Goal: Complete application form

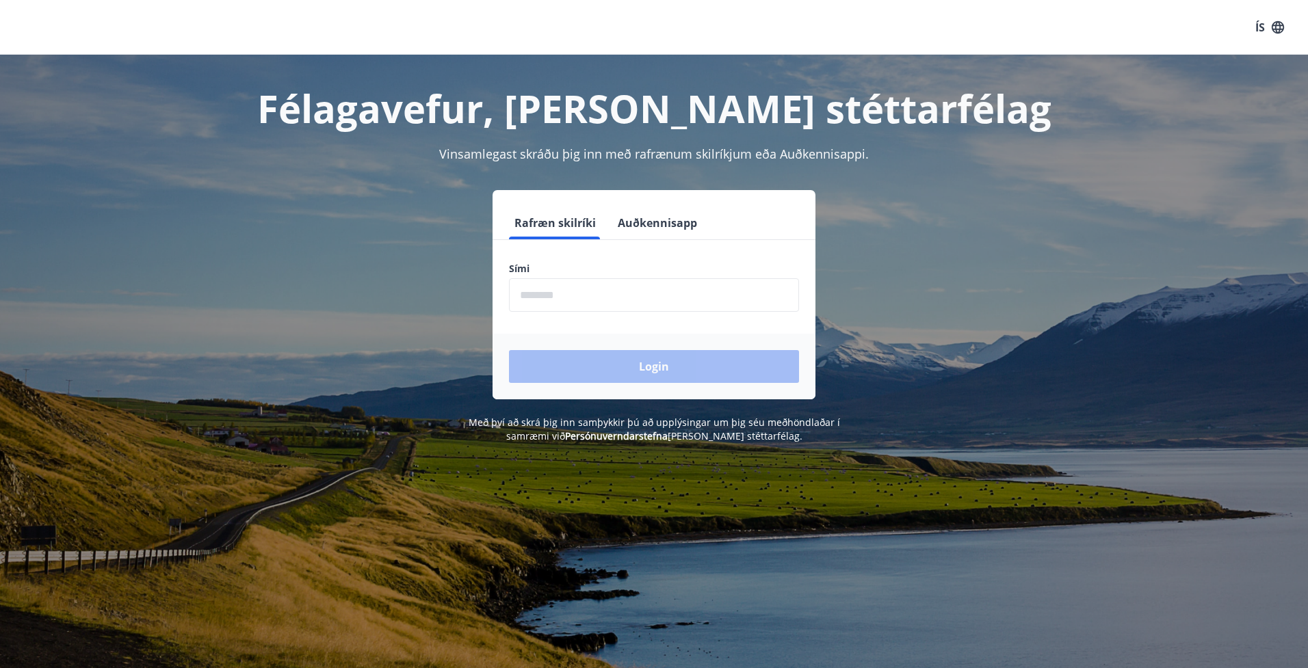
click at [686, 268] on label "Sími" at bounding box center [654, 269] width 290 height 14
click at [692, 286] on input "phone" at bounding box center [654, 295] width 290 height 34
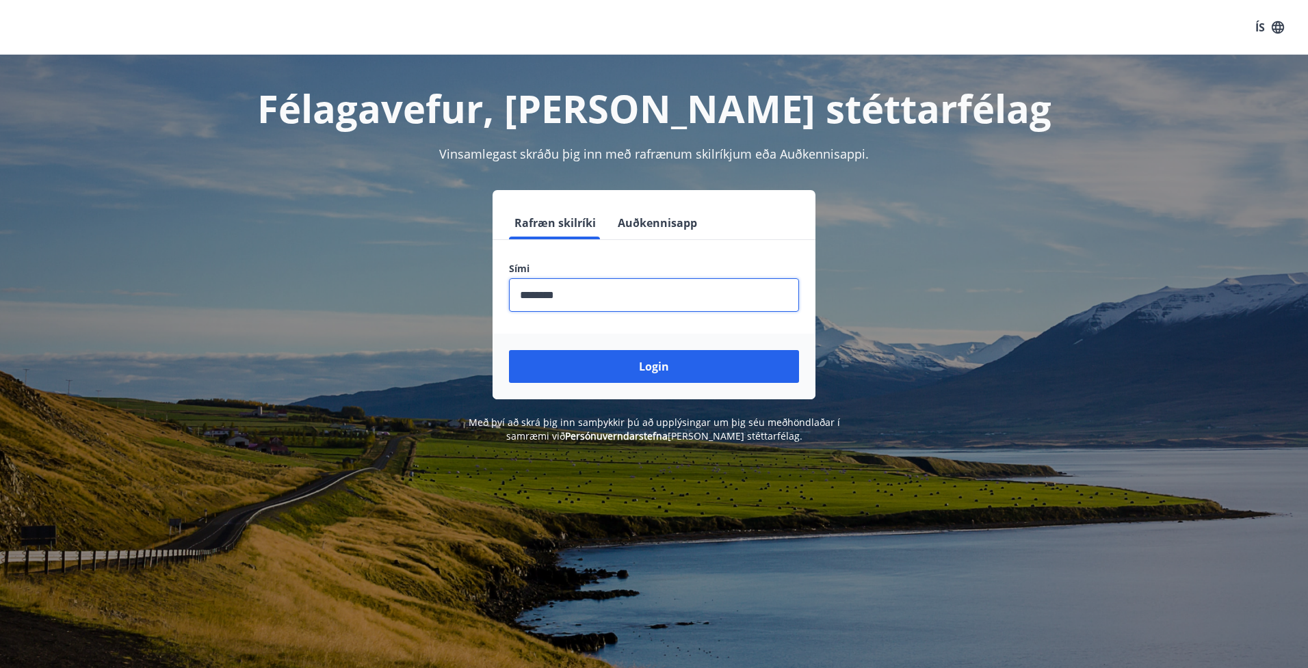
type input "********"
click at [509, 350] on button "Login" at bounding box center [654, 366] width 290 height 33
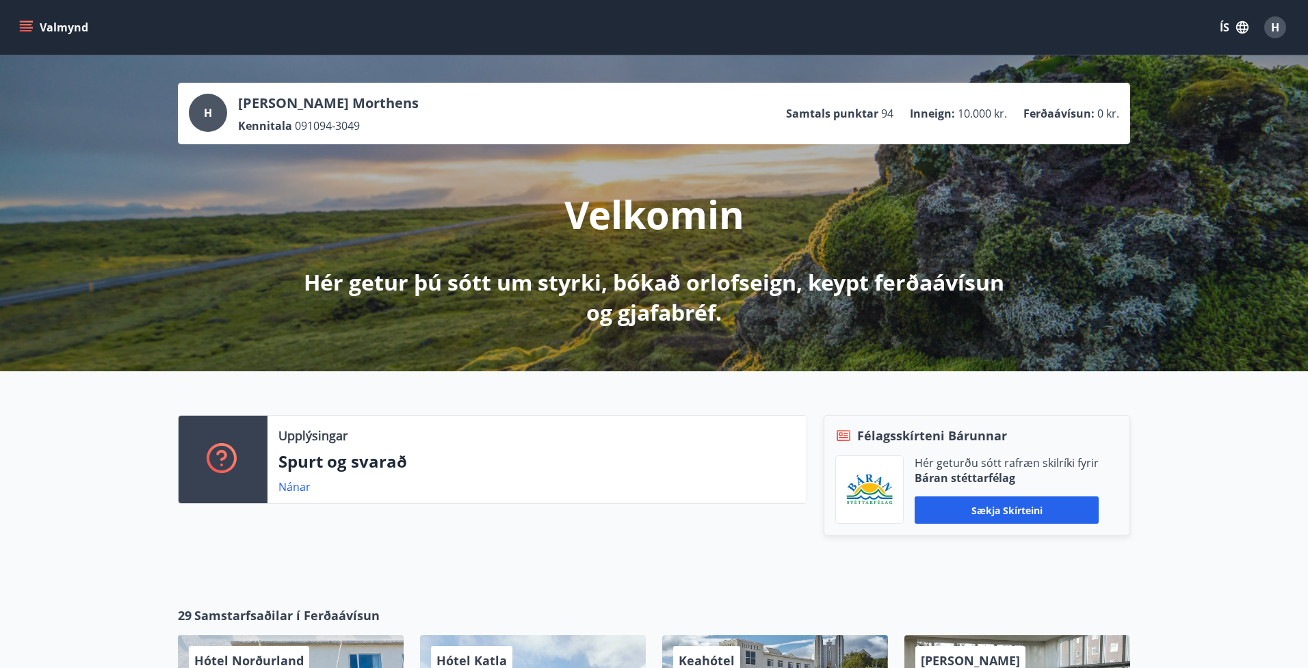
drag, startPoint x: 365, startPoint y: 101, endPoint x: 332, endPoint y: 124, distance: 39.8
click at [364, 102] on p "Hrefna Halldórsdóttir Morthens" at bounding box center [328, 103] width 181 height 19
drag, startPoint x: 318, startPoint y: 131, endPoint x: 294, endPoint y: 120, distance: 26.3
click at [318, 131] on span "091094-3049" at bounding box center [327, 125] width 65 height 15
click at [49, 21] on button "Valmynd" at bounding box center [54, 27] width 77 height 25
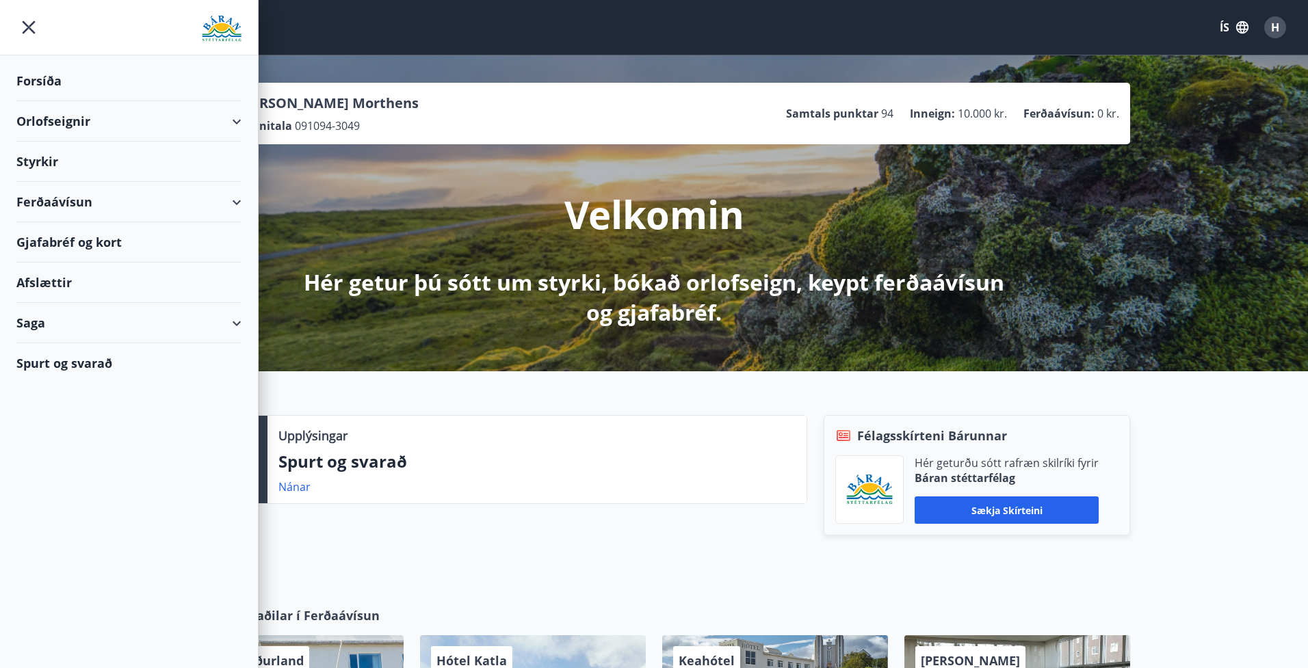
click at [36, 101] on div "Styrkir" at bounding box center [128, 81] width 225 height 40
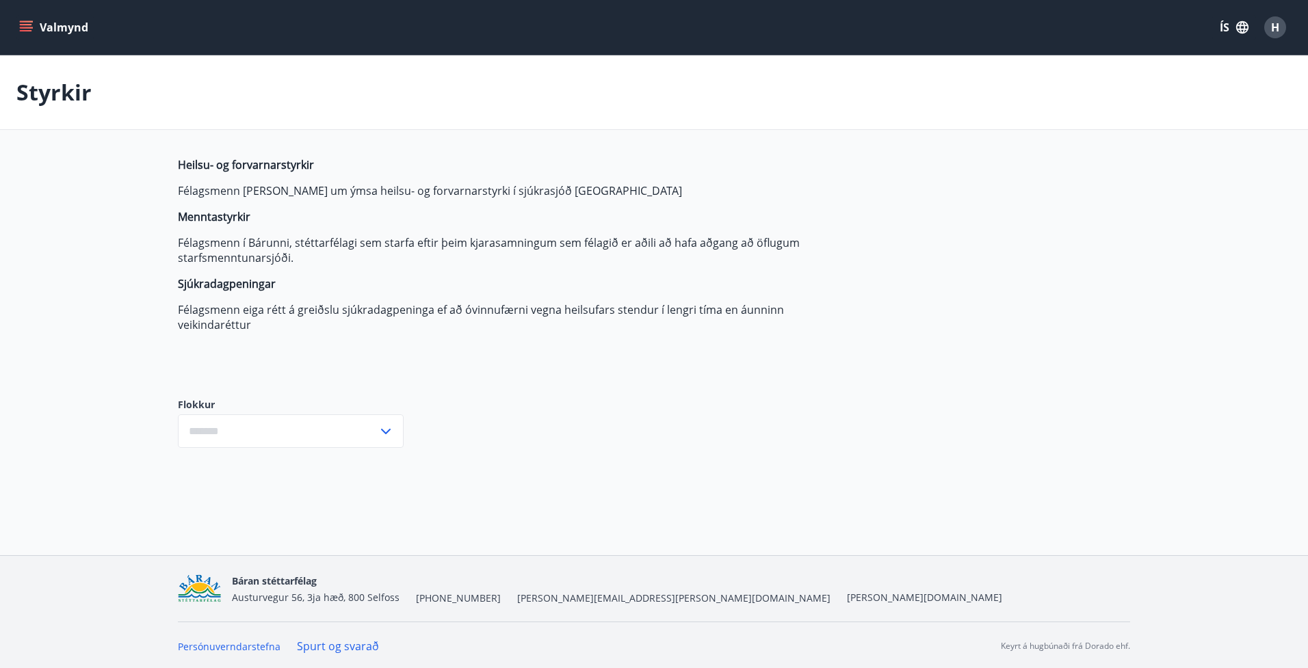
type input "***"
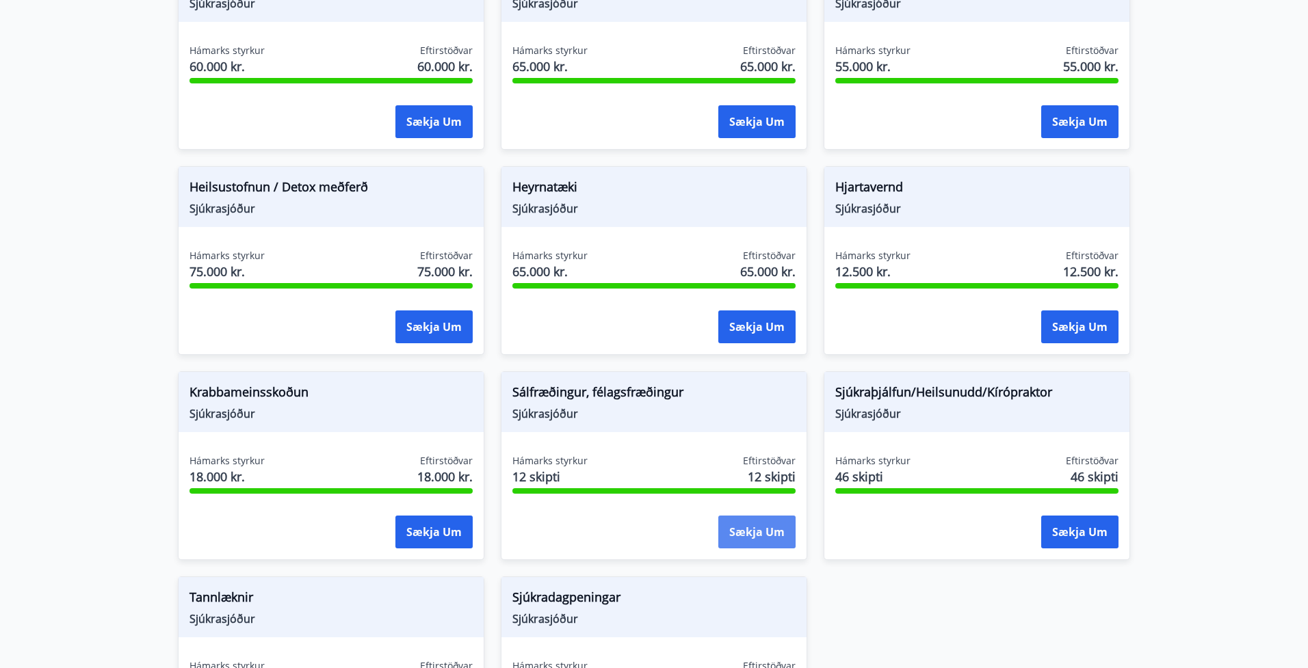
scroll to position [715, 0]
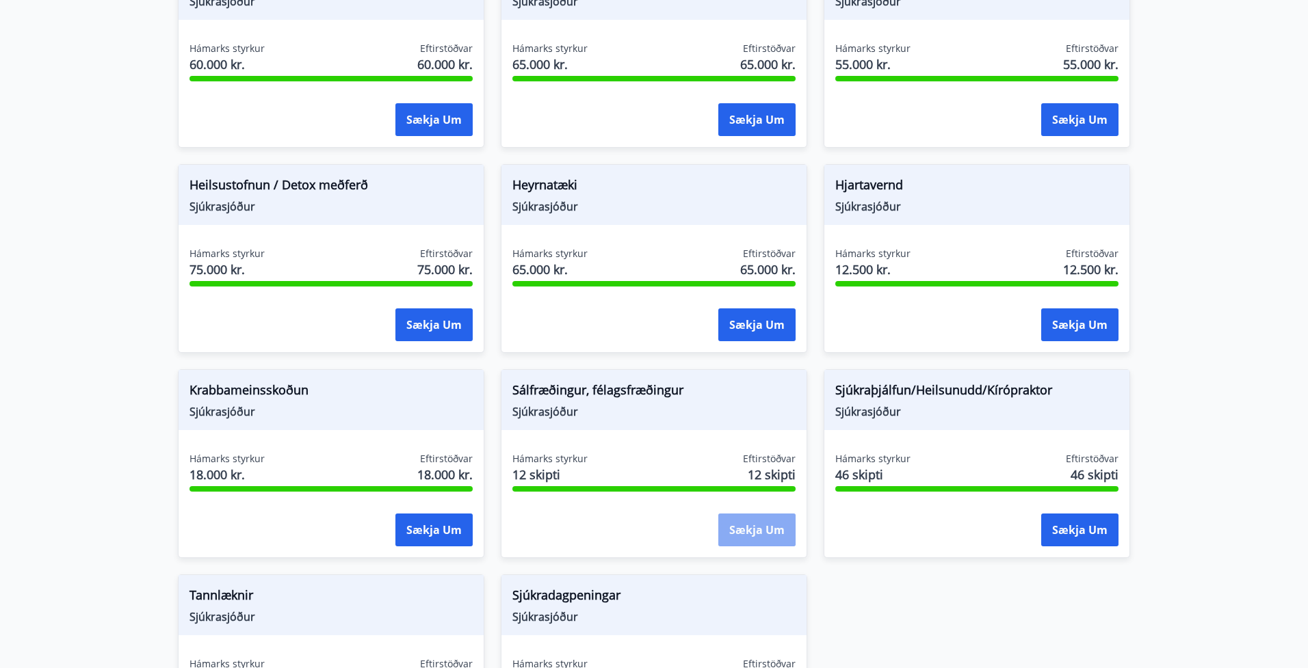
click at [772, 544] on button "Sækja um" at bounding box center [756, 530] width 77 height 33
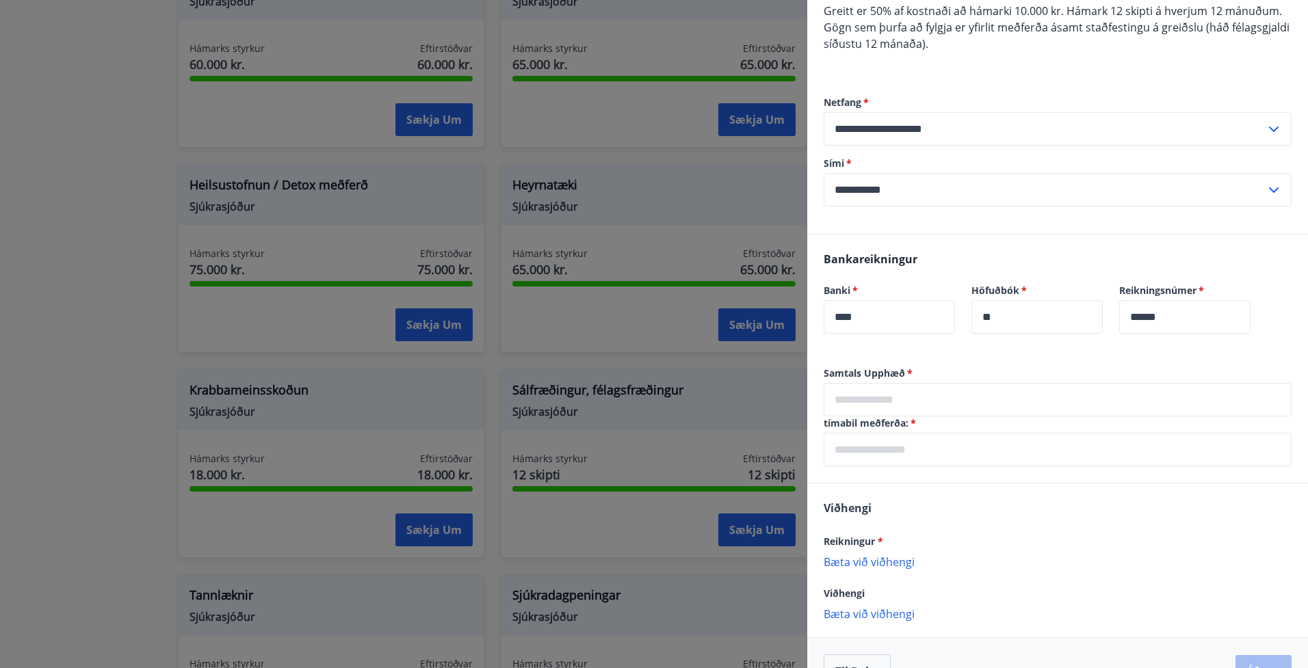
scroll to position [179, 0]
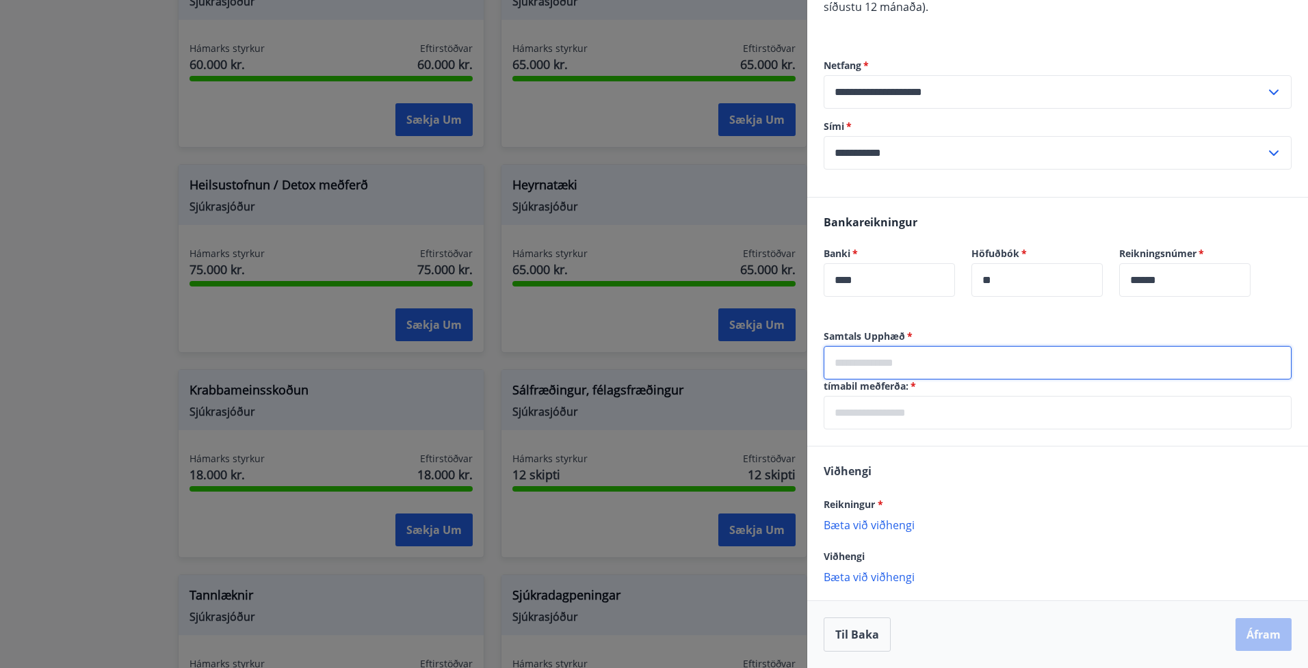
click at [959, 375] on input "text" at bounding box center [1057, 363] width 468 height 34
type input "*******"
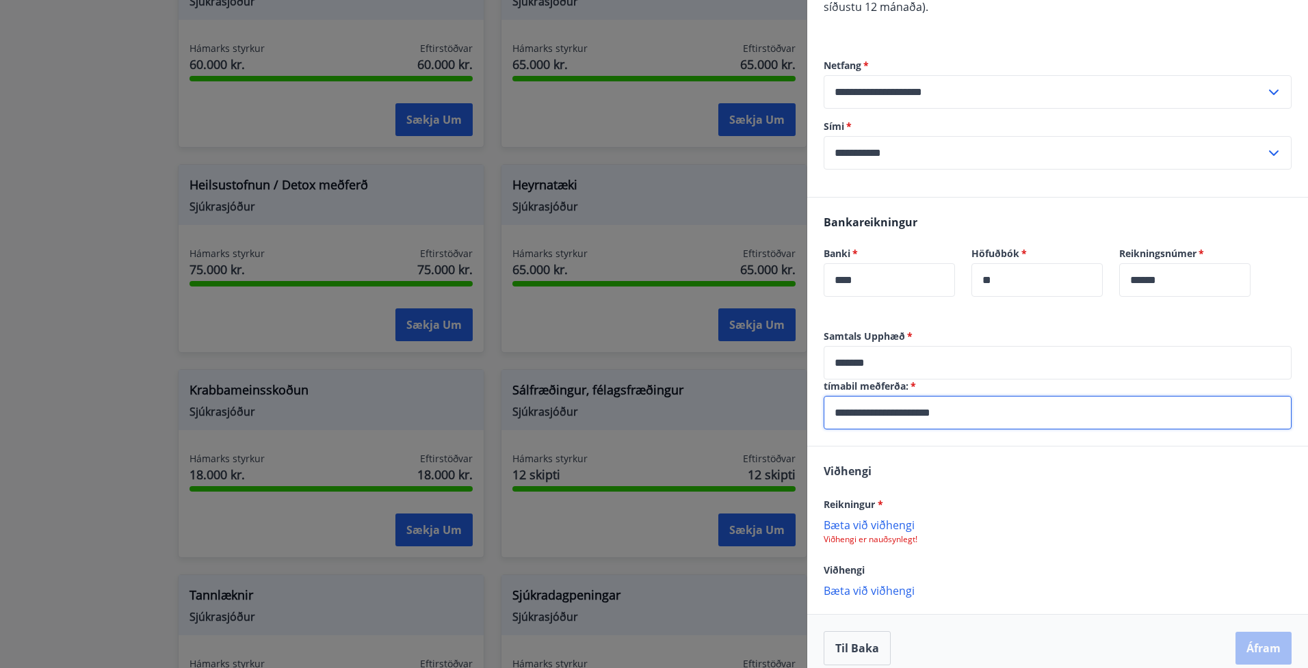
scroll to position [192, 0]
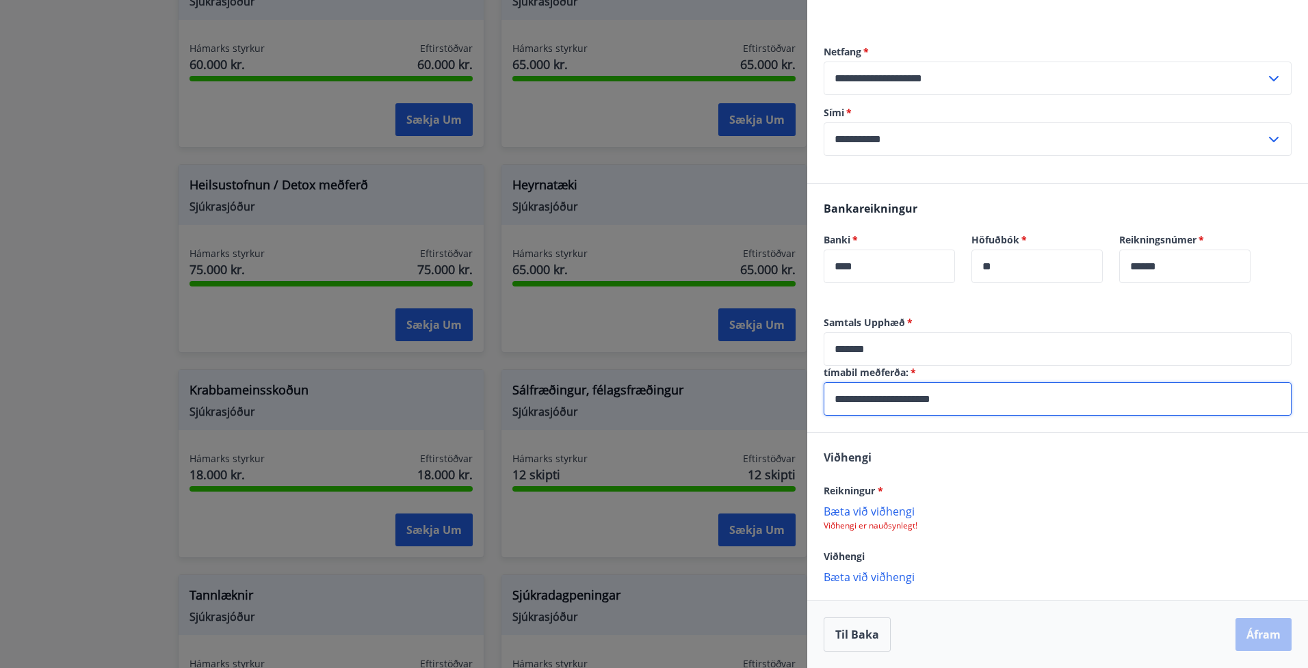
type input "**********"
click at [889, 512] on p "Bæta við viðhengi" at bounding box center [1057, 511] width 468 height 14
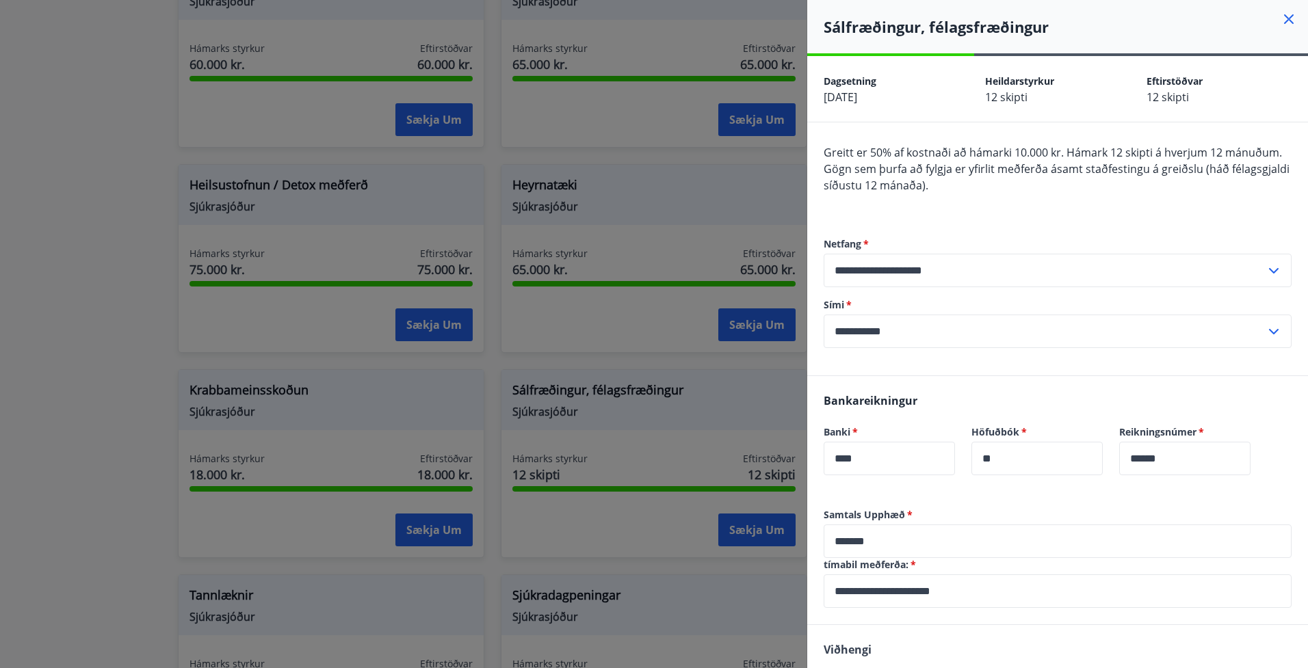
scroll to position [194, 0]
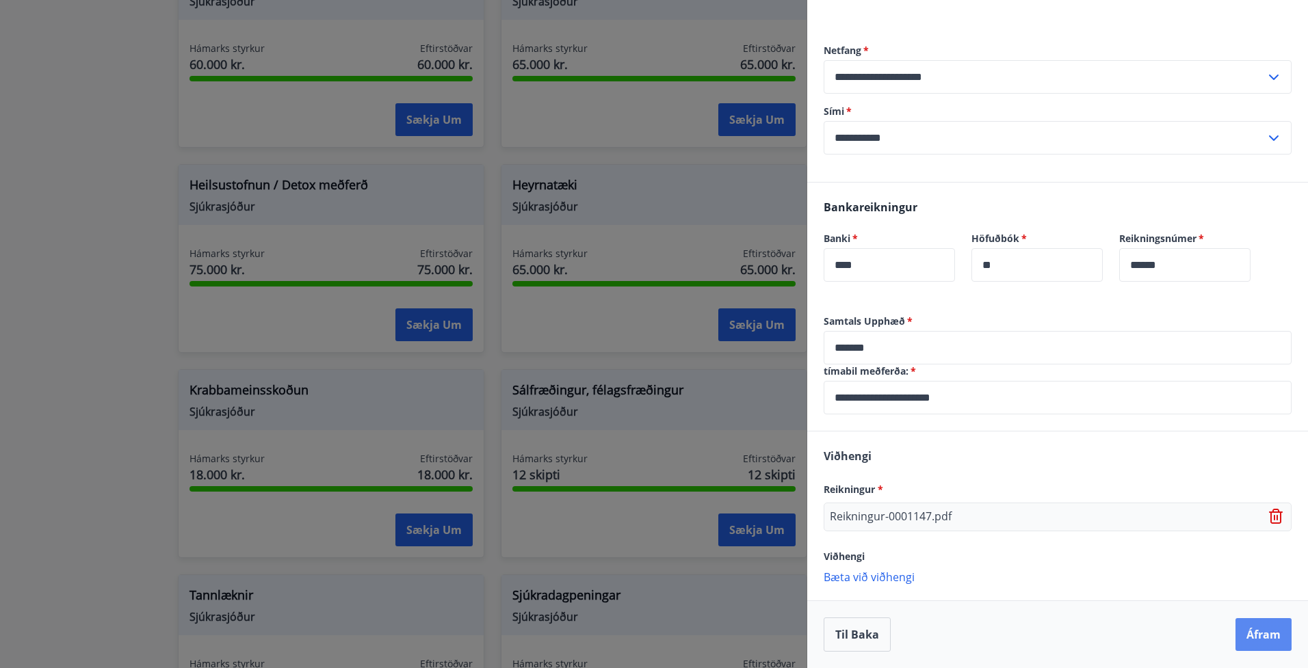
click at [1260, 635] on button "Áfram" at bounding box center [1263, 634] width 56 height 33
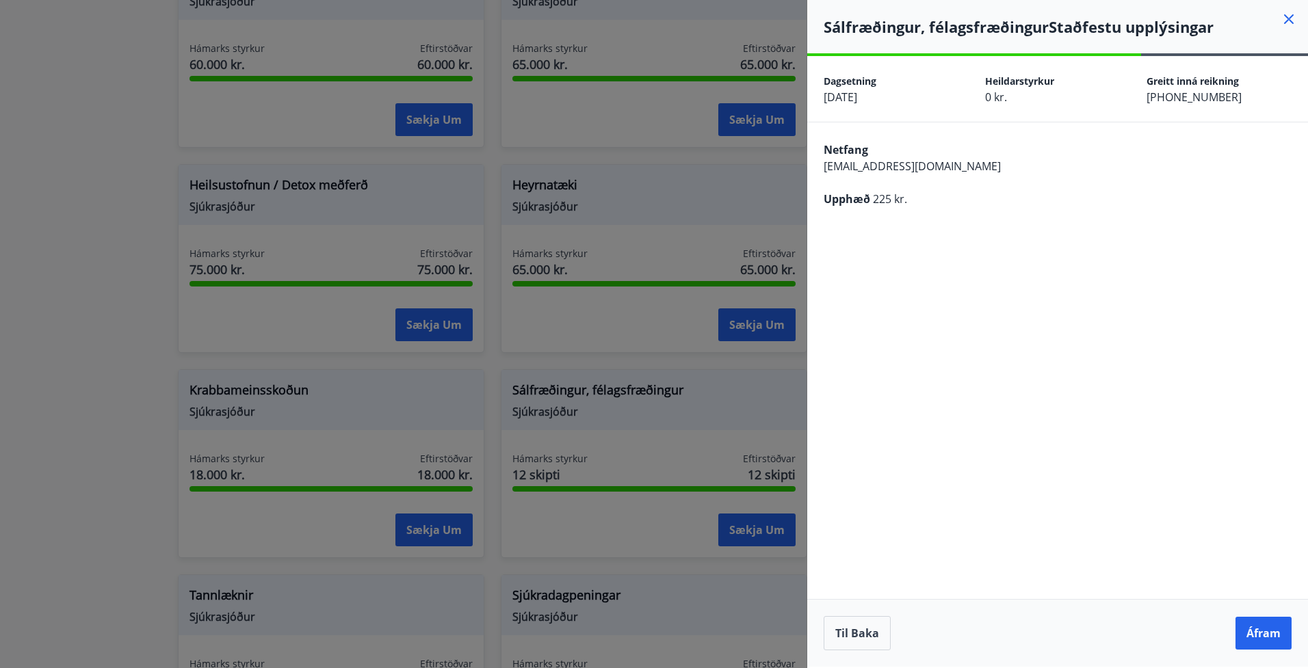
scroll to position [0, 0]
click at [870, 630] on button "Til baka" at bounding box center [856, 633] width 67 height 34
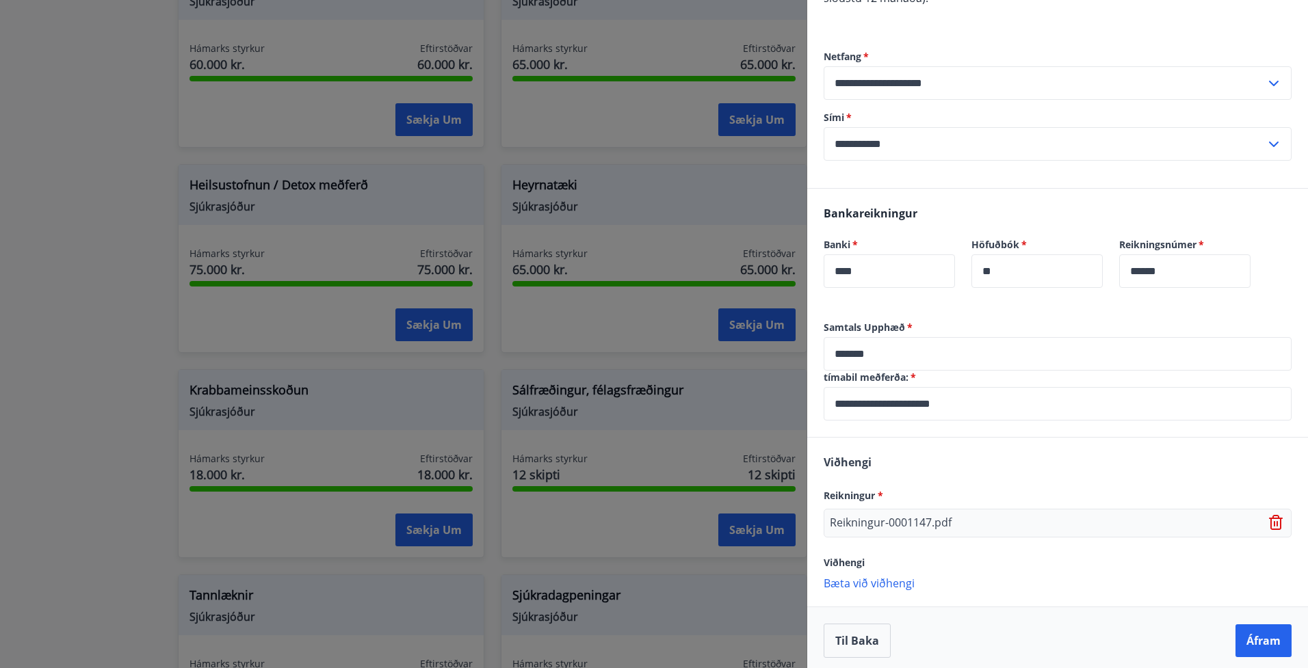
scroll to position [194, 0]
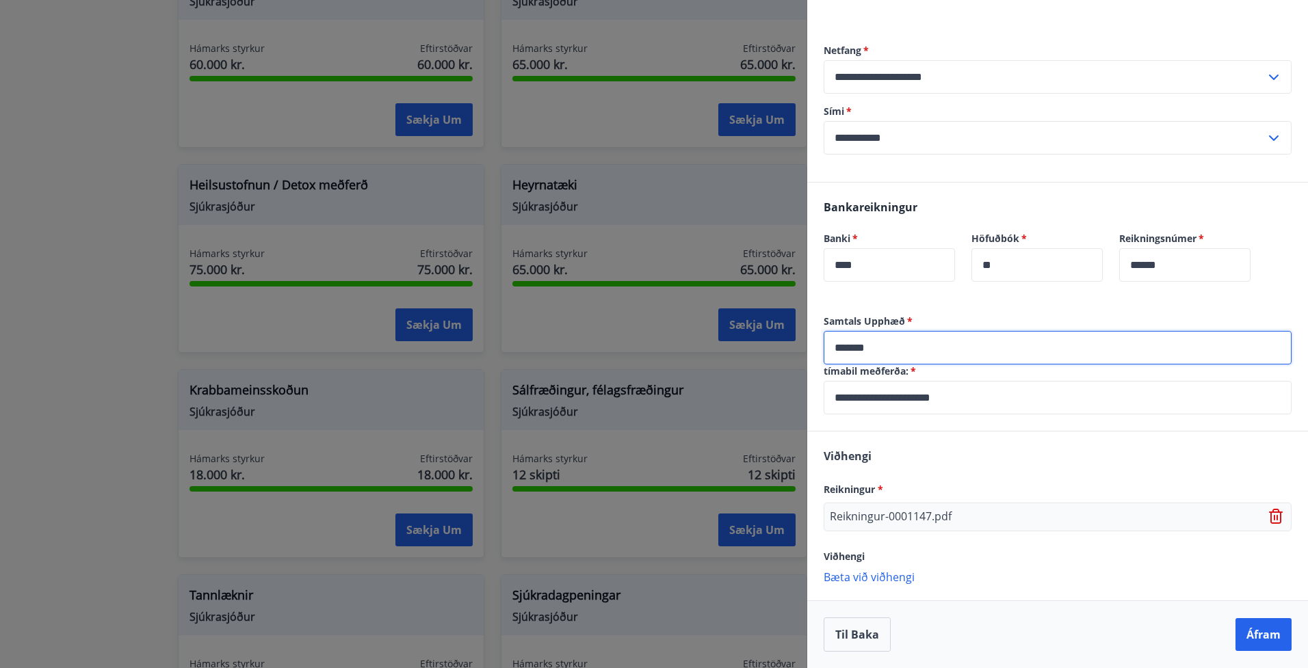
drag, startPoint x: 856, startPoint y: 347, endPoint x: 953, endPoint y: 376, distance: 101.5
click at [856, 347] on input "*******" at bounding box center [1057, 348] width 468 height 34
type input "******"
click at [1267, 627] on button "Áfram" at bounding box center [1263, 634] width 56 height 33
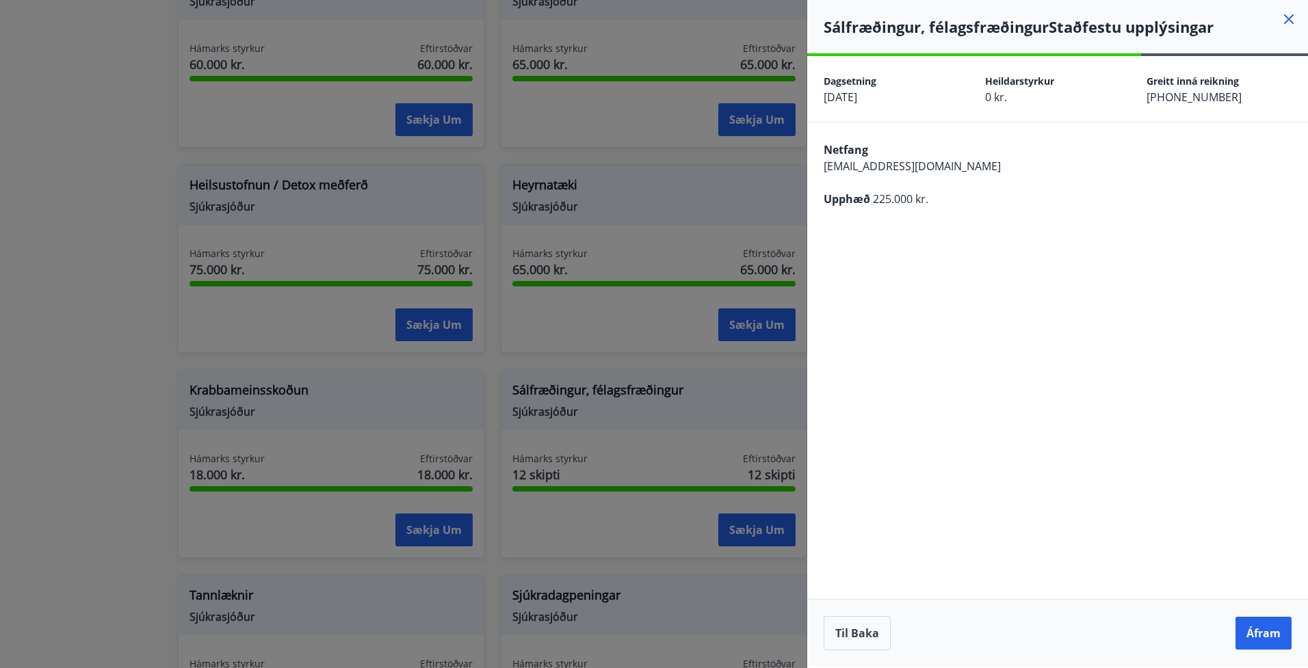
scroll to position [0, 0]
click at [1265, 627] on button "Áfram" at bounding box center [1263, 633] width 56 height 33
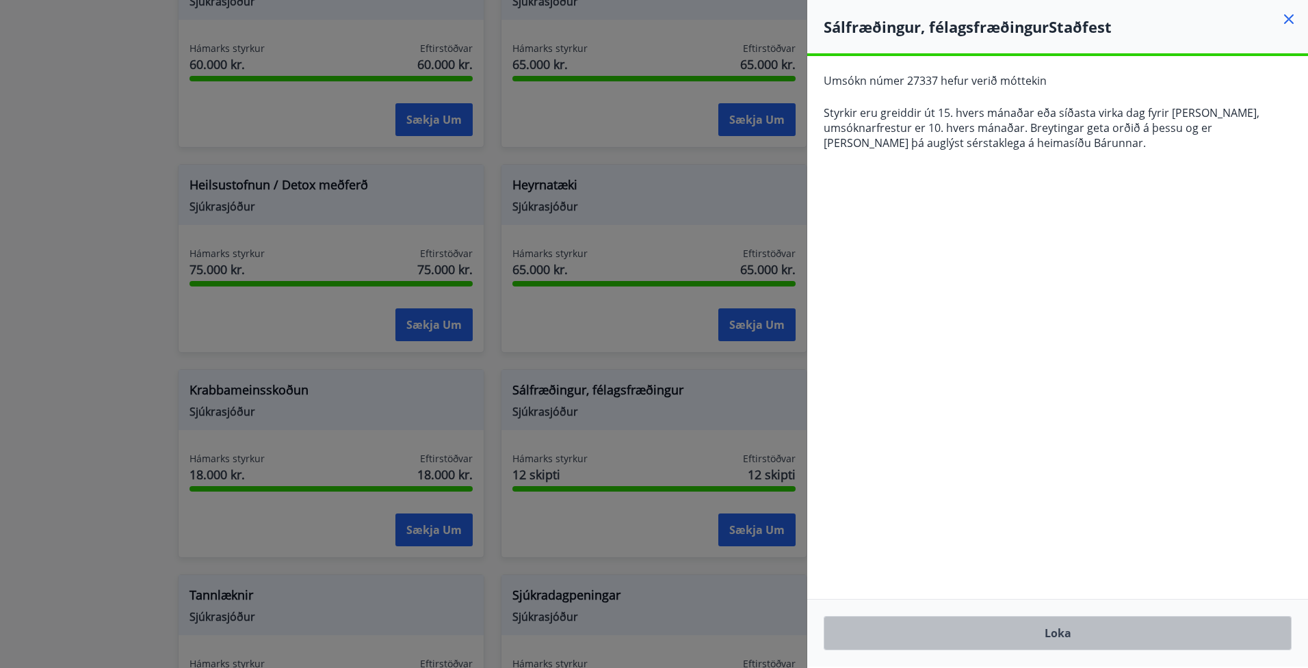
click at [1185, 635] on button "Loka" at bounding box center [1057, 633] width 468 height 34
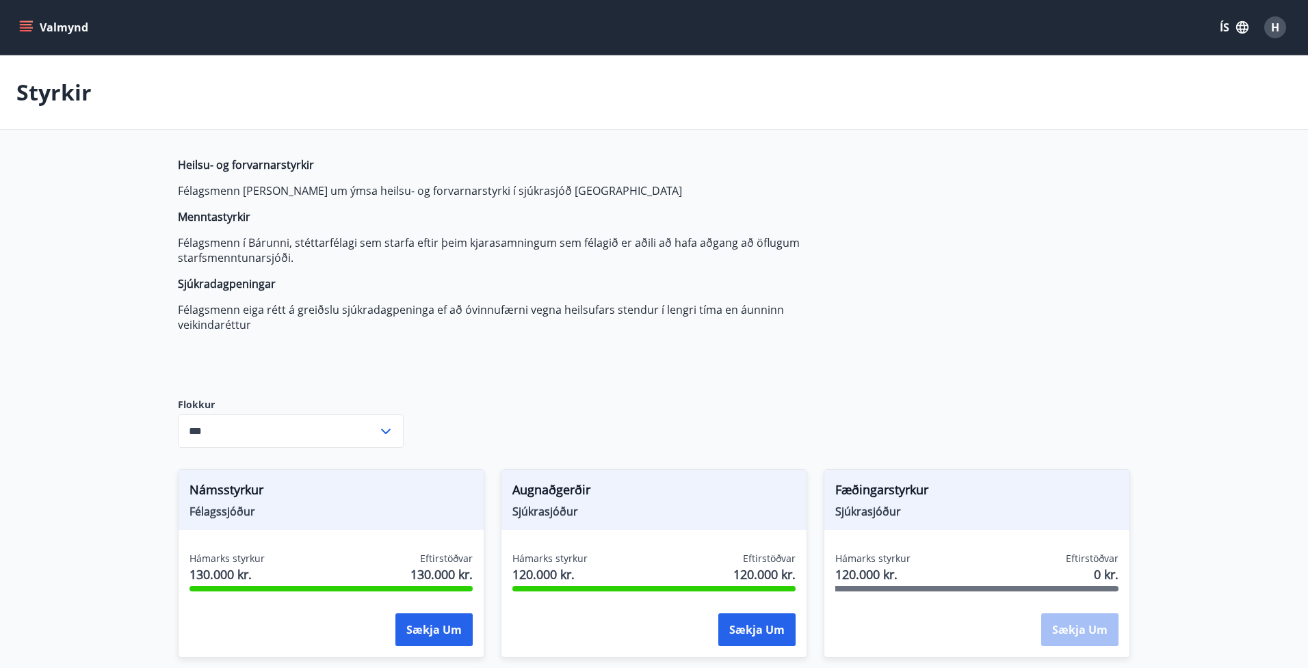
click at [32, 23] on icon "menu" at bounding box center [26, 28] width 14 height 14
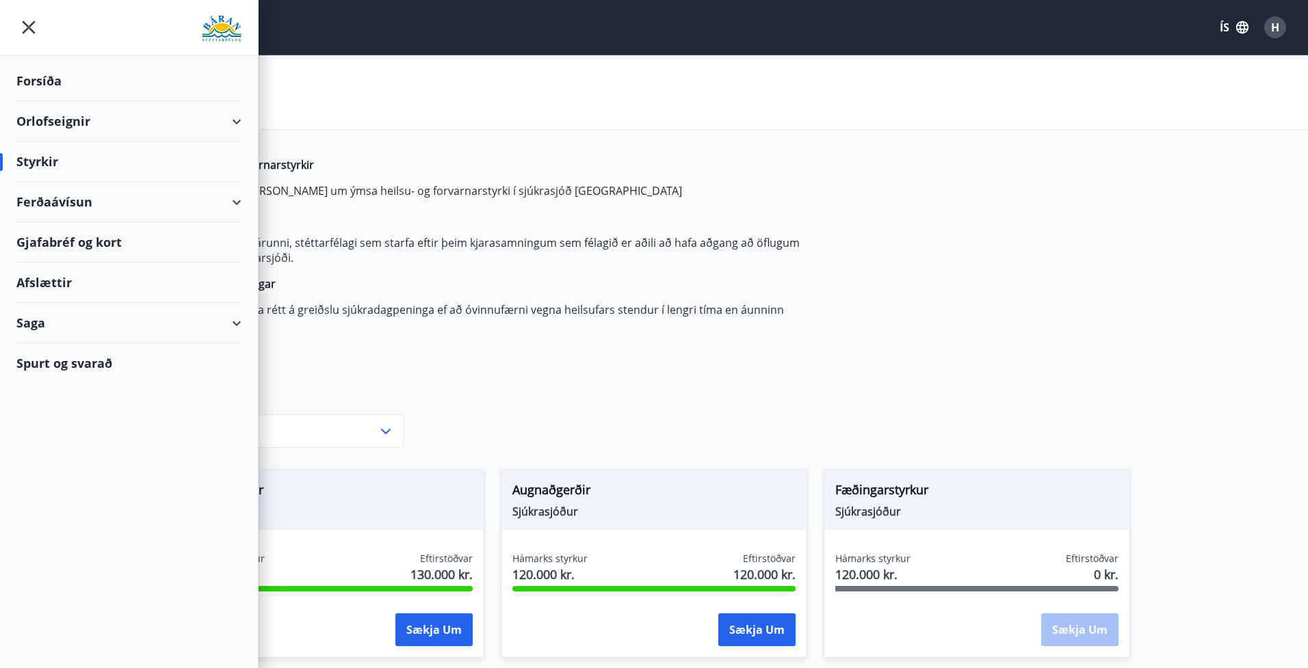
drag, startPoint x: 55, startPoint y: 129, endPoint x: 90, endPoint y: 128, distance: 34.2
click at [55, 129] on div "Orlofseignir" at bounding box center [128, 121] width 225 height 40
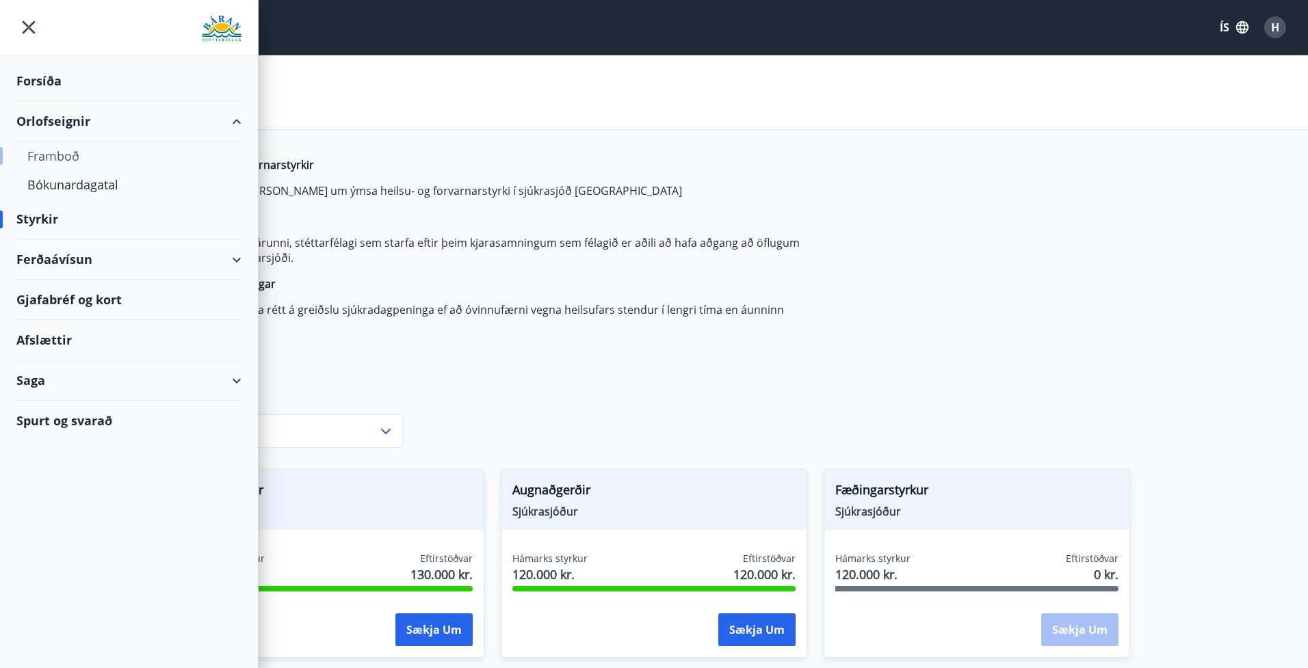
click at [55, 155] on div "Framboð" at bounding box center [128, 156] width 203 height 29
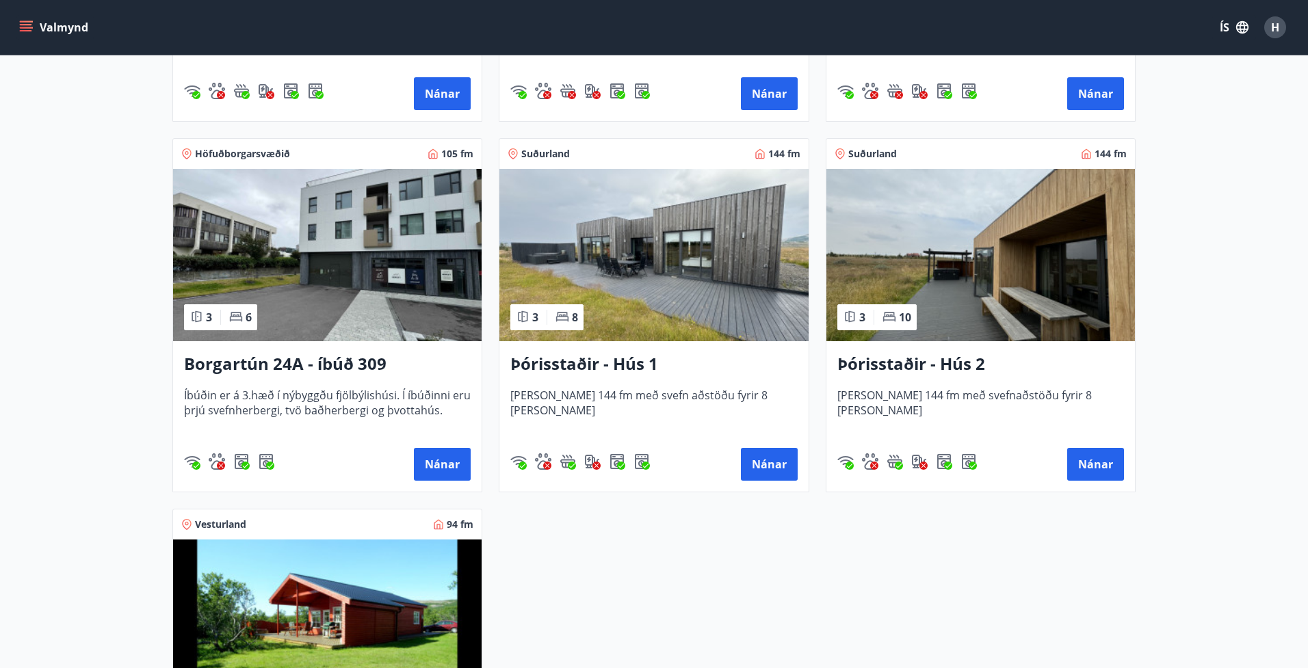
scroll to position [916, 0]
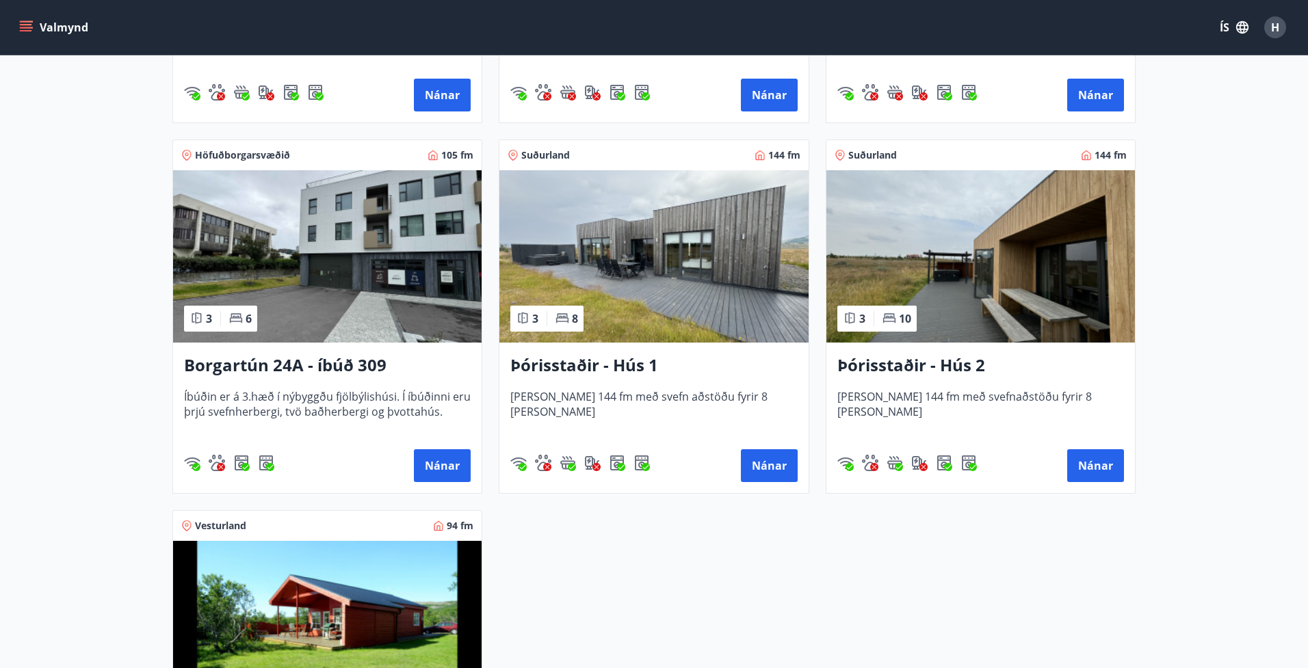
click at [629, 362] on h3 "Þórisstaðir - Hús 1" at bounding box center [653, 366] width 287 height 25
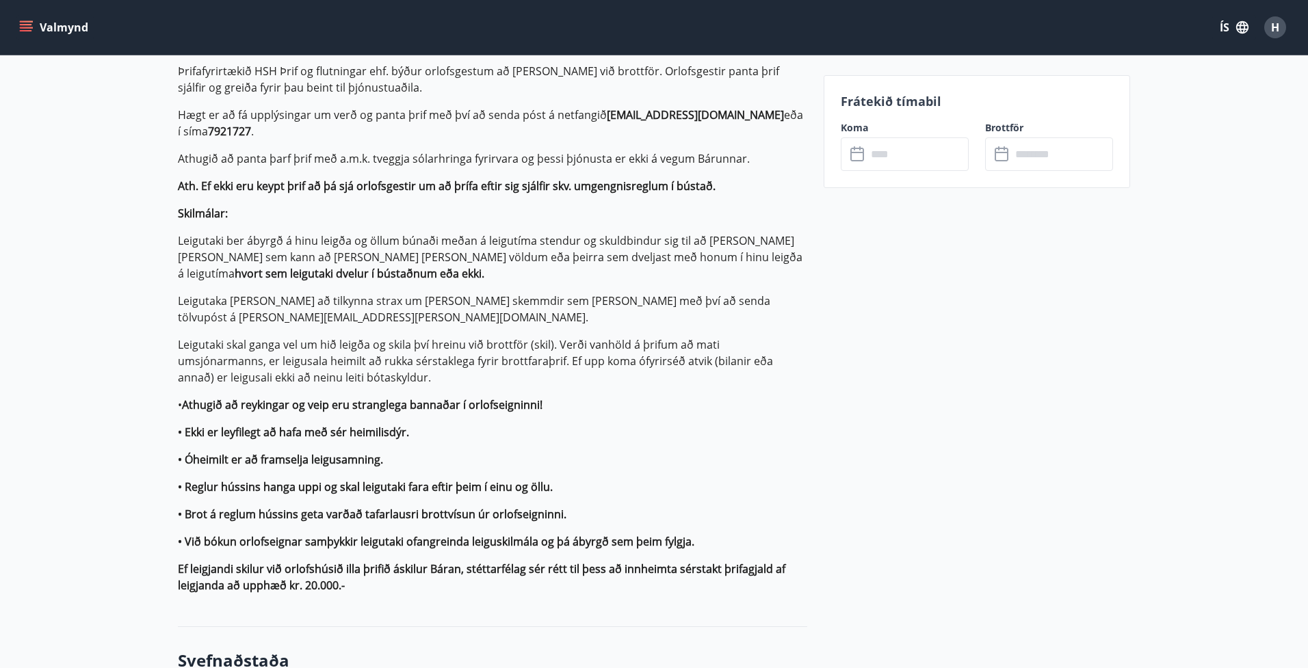
scroll to position [1112, 0]
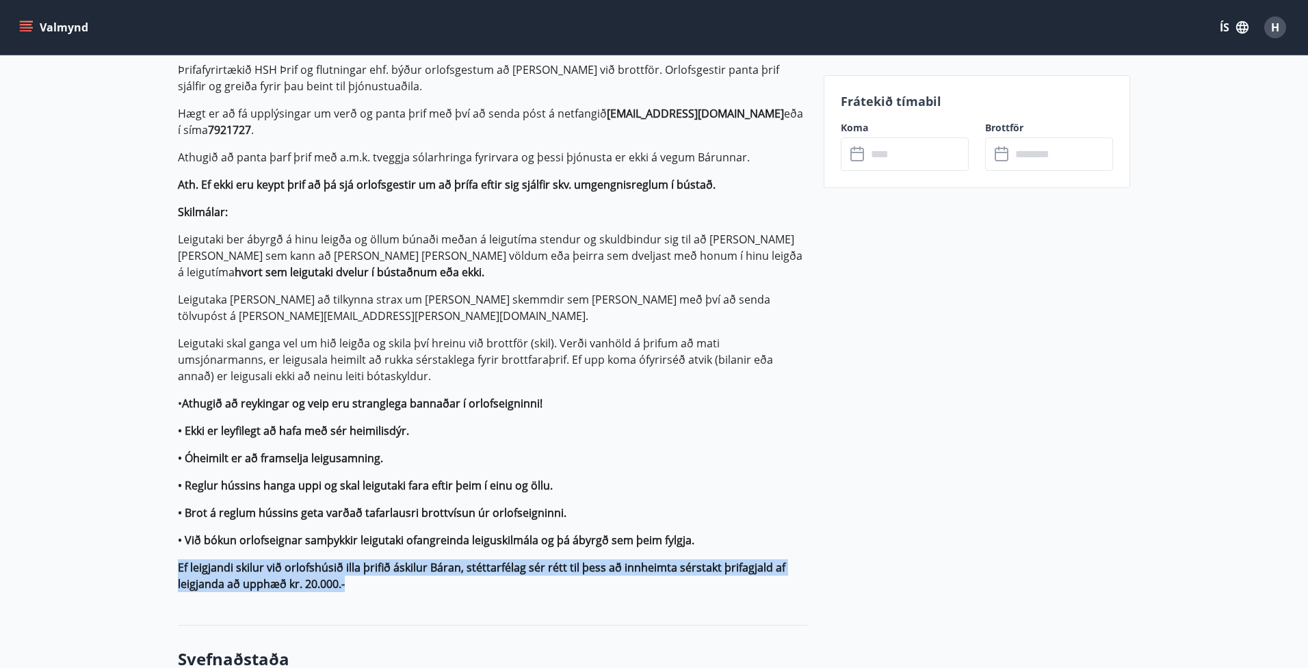
drag, startPoint x: 352, startPoint y: 564, endPoint x: 179, endPoint y: 544, distance: 174.2
click at [179, 559] on p "Ef leigjandi skilur við orlofshúsið illa þrifið áskilur Báran, stéttarfélag sér…" at bounding box center [492, 575] width 629 height 33
copy strong "Ef leigjandi skilur við orlofshúsið illa þrifið áskilur Báran, stéttarfélag sér…"
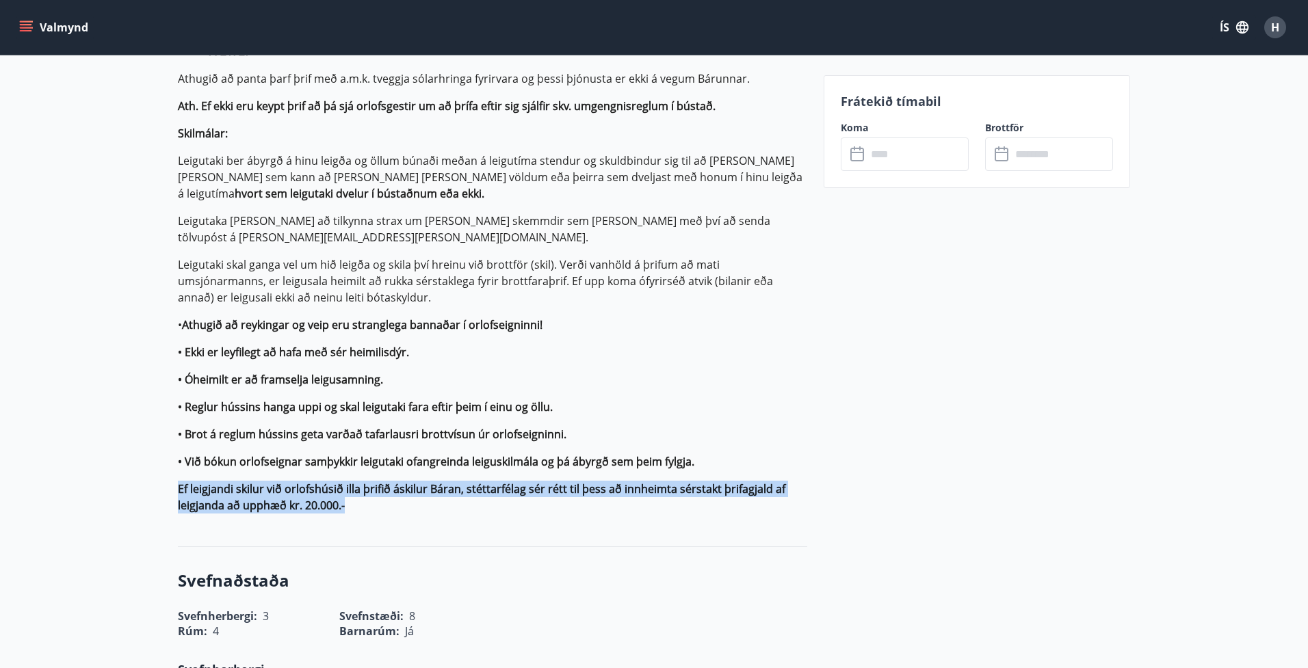
scroll to position [1191, 0]
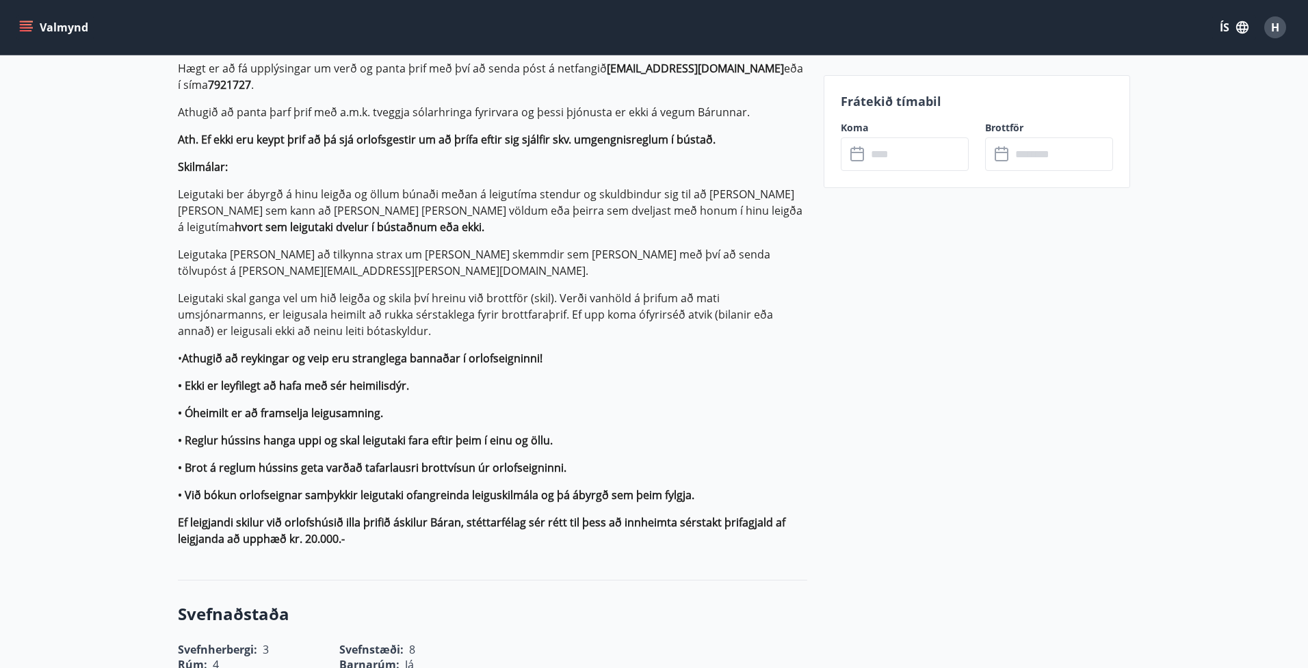
scroll to position [1159, 0]
